Goal: Find specific page/section: Find specific page/section

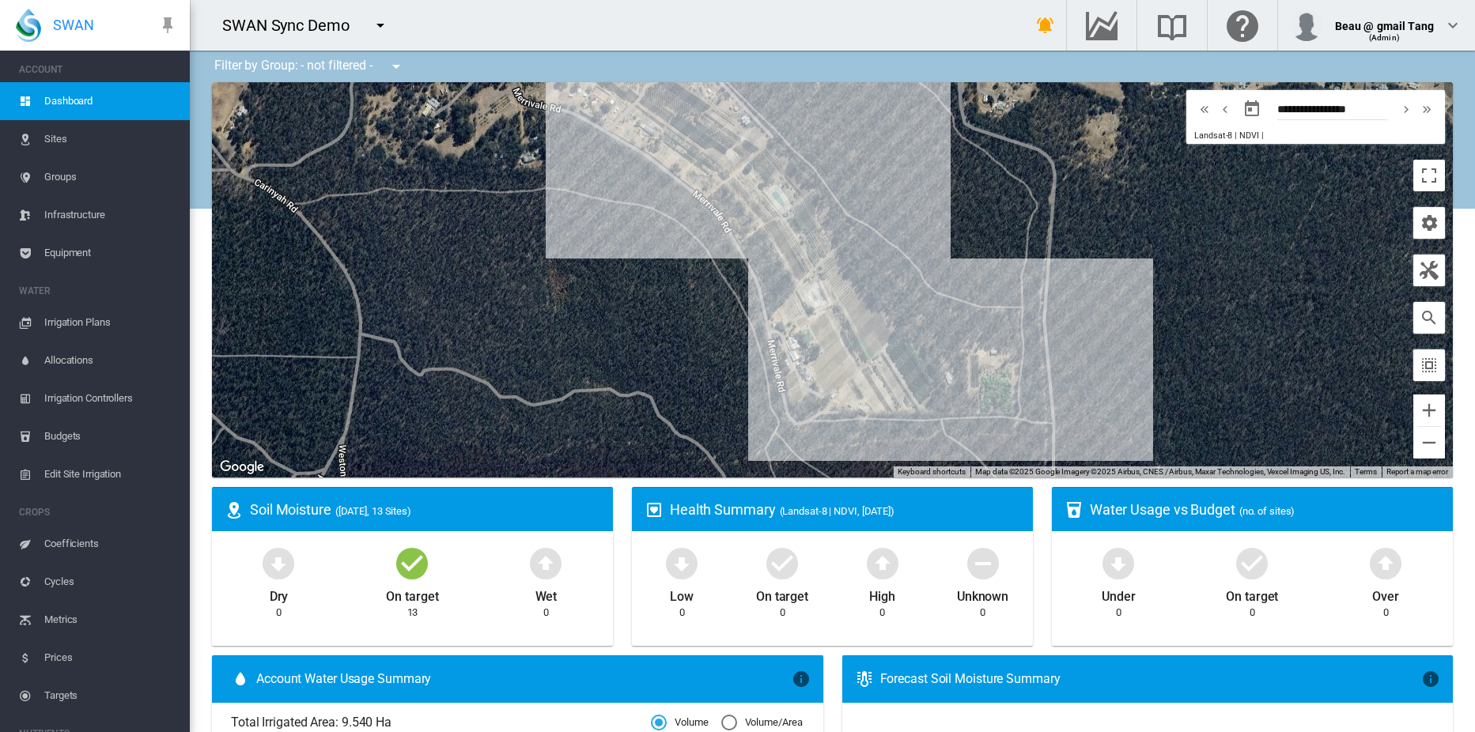
click at [66, 248] on span "Equipment" at bounding box center [110, 253] width 133 height 38
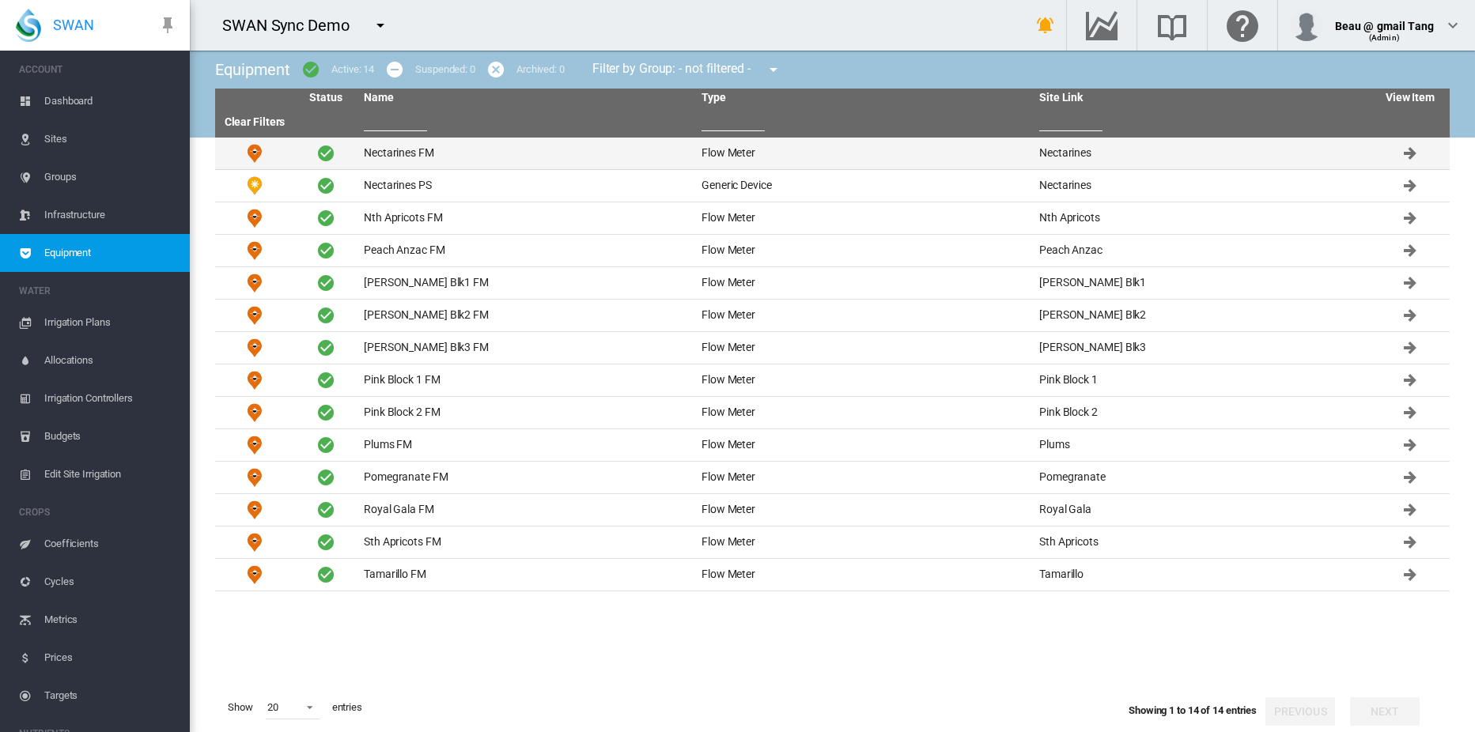
click at [401, 151] on td "Nectarines FM" at bounding box center [526, 154] width 338 height 32
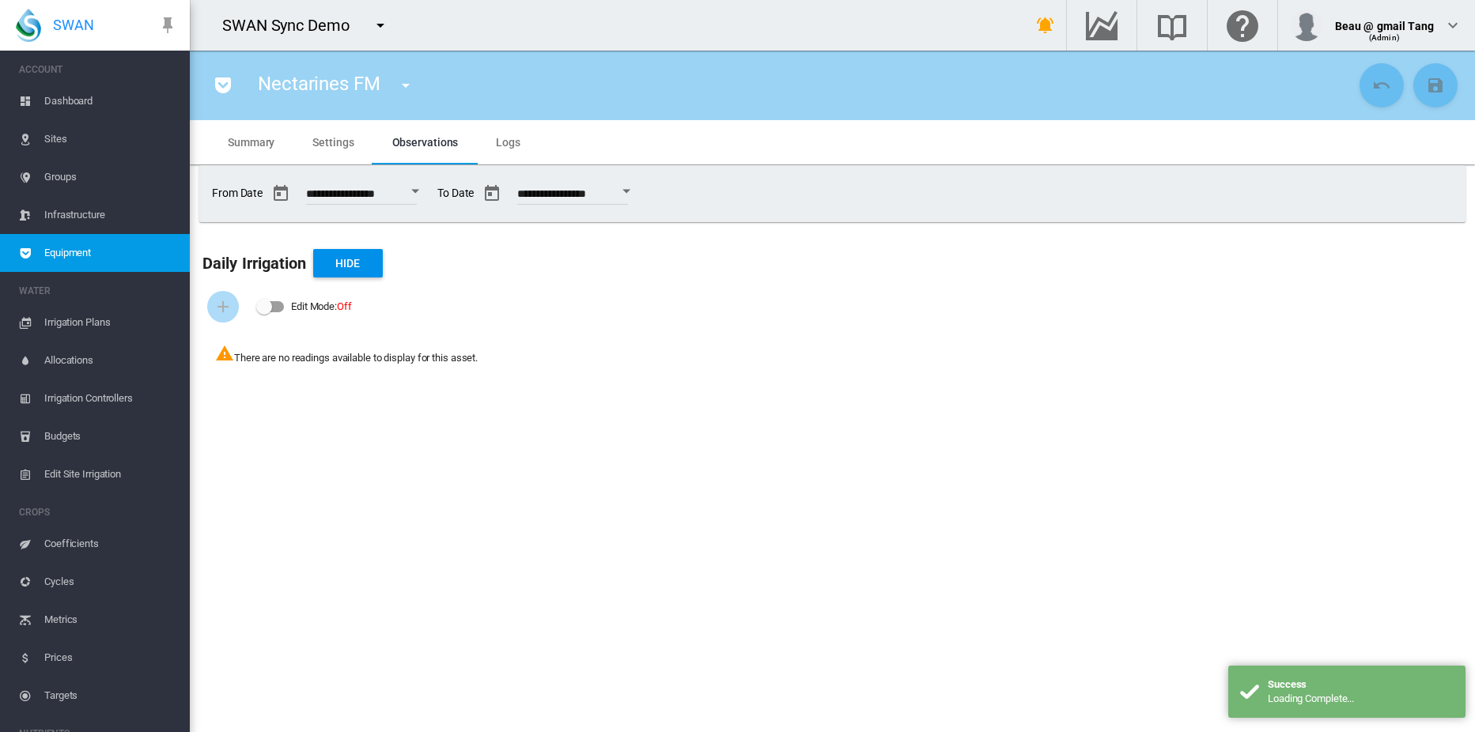
click at [330, 143] on span "Settings" at bounding box center [332, 142] width 41 height 13
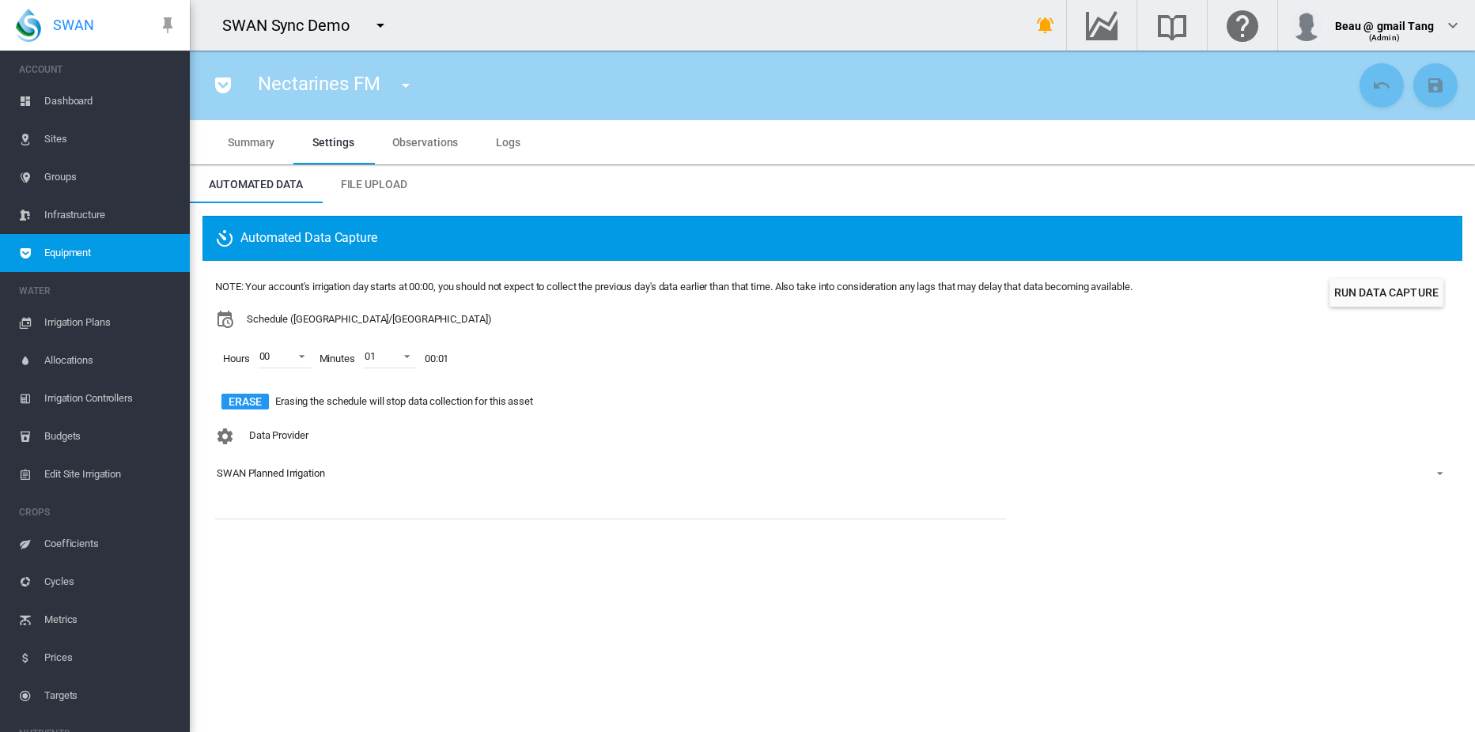
click at [263, 141] on span "Summary" at bounding box center [251, 142] width 47 height 13
